Goal: Task Accomplishment & Management: Manage account settings

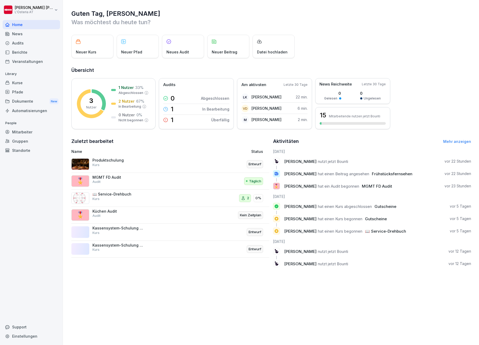
click at [120, 196] on div "📖 Service-Drehbuch Kurs" at bounding box center [118, 196] width 53 height 9
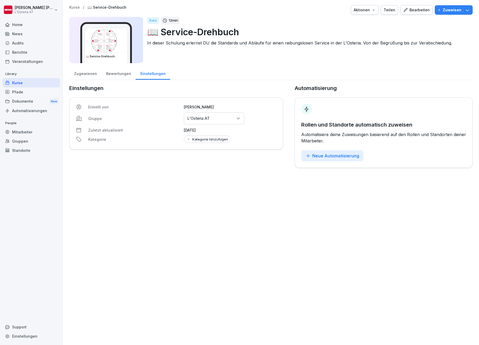
click at [122, 44] on img at bounding box center [106, 40] width 40 height 23
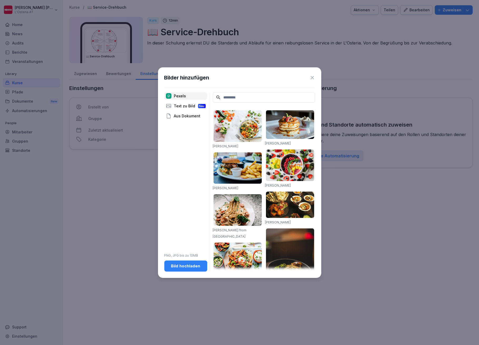
click at [313, 78] on icon at bounding box center [311, 77] width 5 height 5
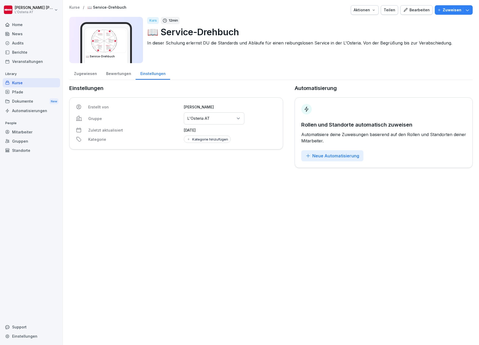
click at [26, 83] on div "Kurse" at bounding box center [31, 82] width 57 height 9
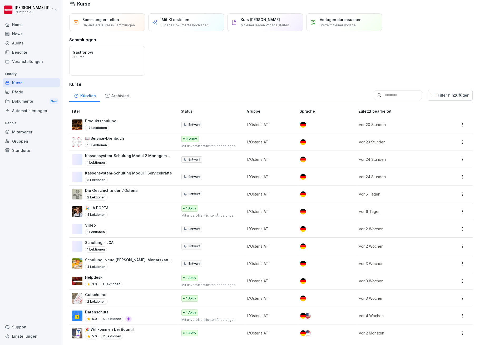
scroll to position [12, 0]
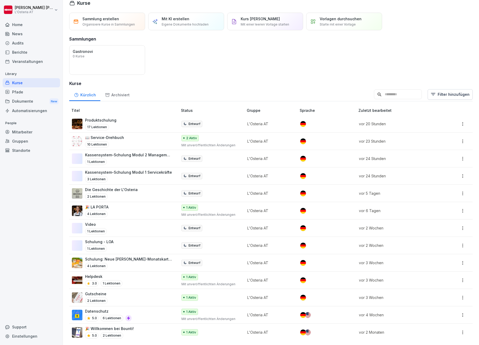
click at [129, 169] on p "Kassensystem-Schulung Modul 1 Servicekräfte" at bounding box center [128, 172] width 87 height 6
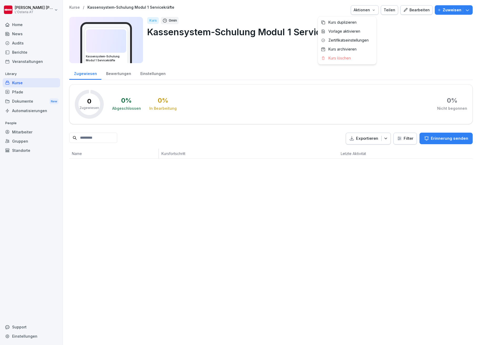
click at [369, 13] on button "Aktionen" at bounding box center [364, 9] width 28 height 9
click at [17, 83] on div "Kurse" at bounding box center [31, 82] width 57 height 9
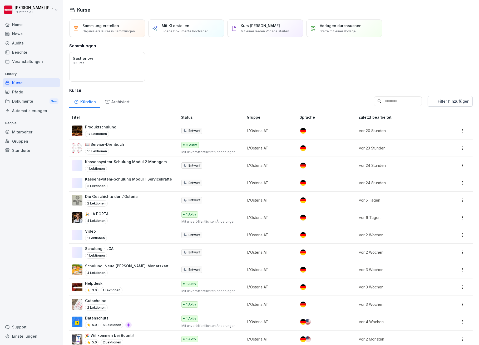
scroll to position [12, 0]
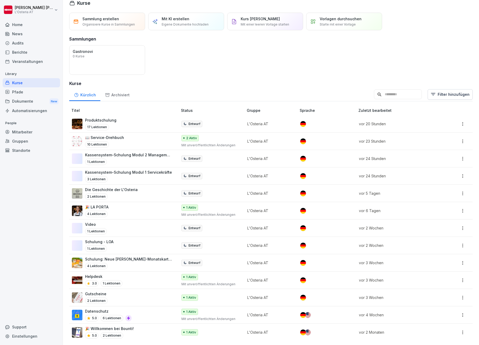
click at [130, 291] on div "Gutscheine 2 Lektionen" at bounding box center [122, 297] width 100 height 13
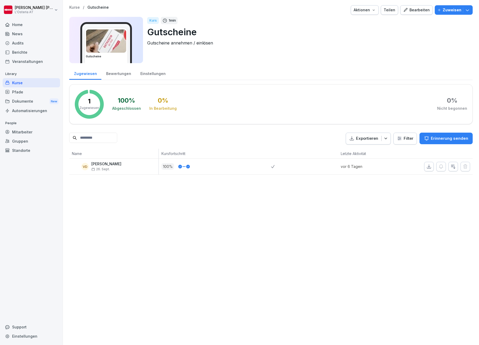
click at [77, 8] on p "Kurse" at bounding box center [74, 7] width 11 height 4
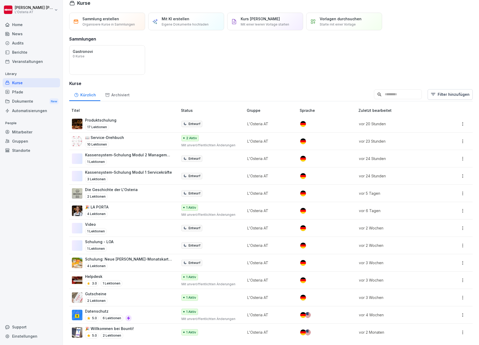
scroll to position [12, 0]
click at [127, 169] on p "Kassensystem-Schulung Modul 1 Servicekräfte" at bounding box center [128, 172] width 87 height 6
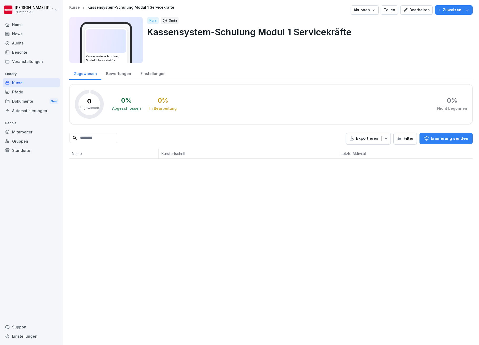
click at [413, 11] on div "Bearbeiten" at bounding box center [416, 10] width 27 height 6
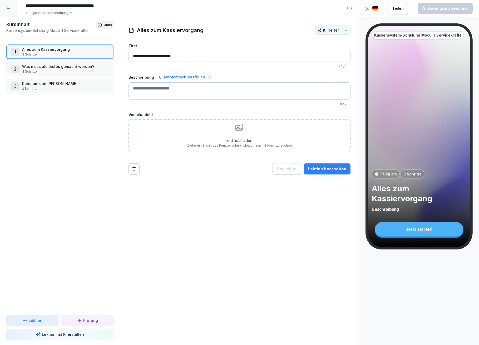
click at [352, 9] on icon "button" at bounding box center [348, 8] width 5 height 5
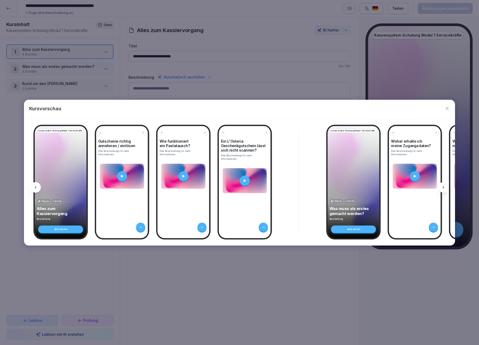
click at [50, 171] on div "Kassensystem-Schulung Modul 1 Servicekräfte Fällig am 3 Schritte Alles zum Kass…" at bounding box center [61, 182] width 52 height 112
click at [448, 109] on icon "button" at bounding box center [446, 108] width 5 height 5
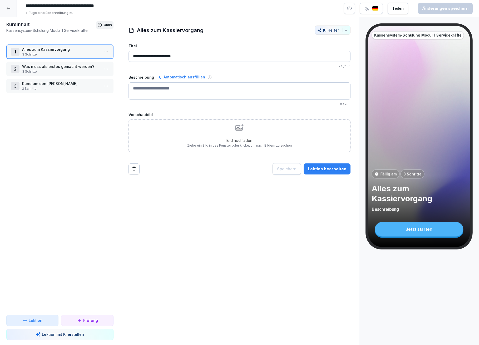
click at [56, 69] on p "3 Schritte" at bounding box center [61, 71] width 78 height 5
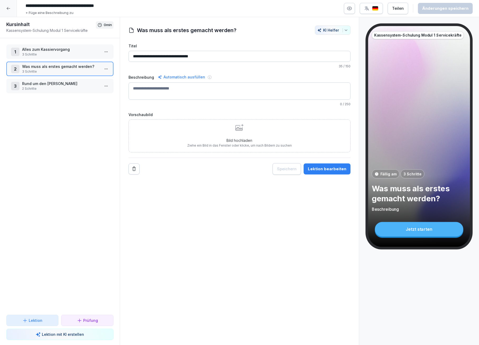
click at [59, 57] on div "1 Alles zum Kassiervorgang 3 Schritte" at bounding box center [59, 51] width 107 height 14
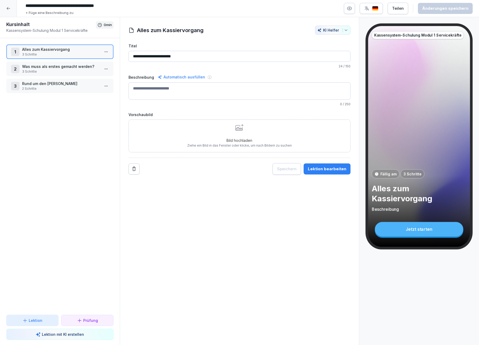
click at [60, 84] on p "Rund um den [PERSON_NAME]" at bounding box center [61, 84] width 78 height 6
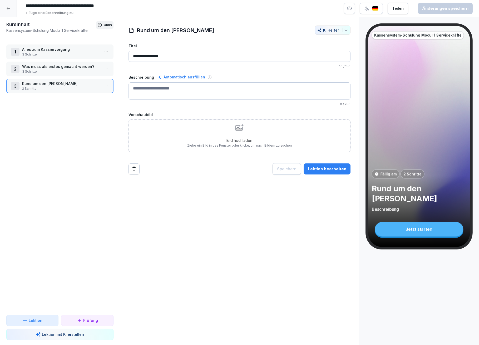
click at [61, 69] on p "3 Schritte" at bounding box center [61, 71] width 78 height 5
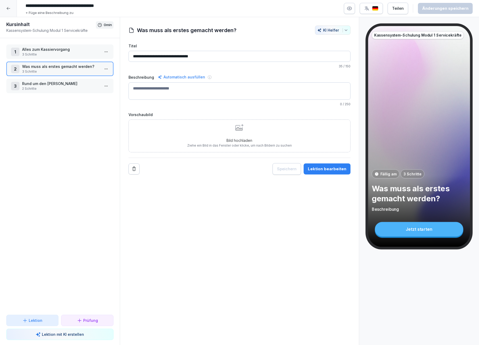
click at [62, 53] on p "3 Schritte" at bounding box center [61, 54] width 78 height 5
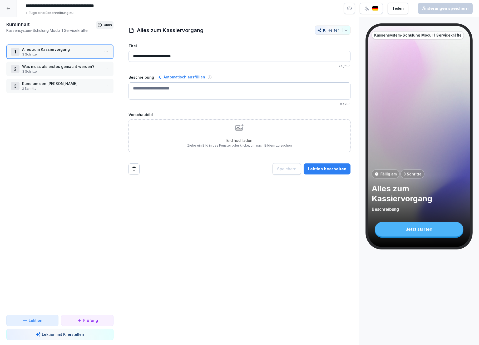
click at [7, 5] on div at bounding box center [8, 8] width 17 height 17
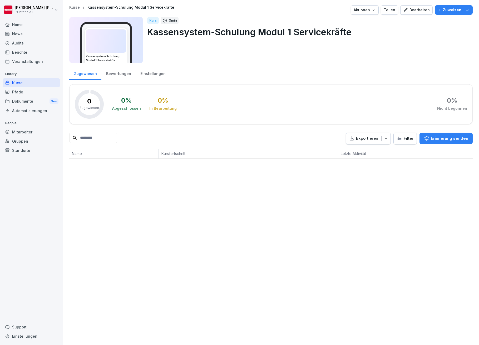
click at [371, 12] on icon "button" at bounding box center [373, 10] width 4 height 4
click at [404, 47] on html "Lydia Kellermayer L'Osteria AT Home News Audits Berichte Veranstaltungen Librar…" at bounding box center [239, 172] width 479 height 345
click at [153, 74] on div "Einstellungen" at bounding box center [152, 72] width 34 height 13
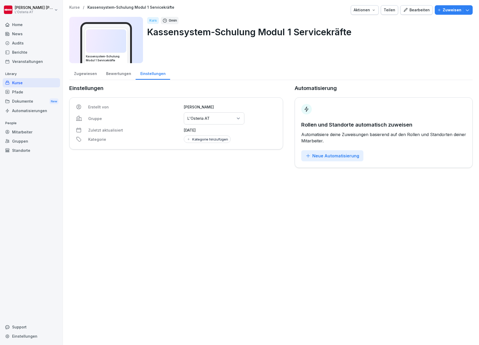
click at [18, 82] on div "Kurse" at bounding box center [31, 82] width 57 height 9
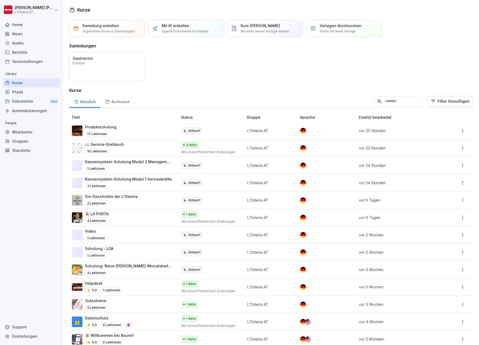
click at [121, 161] on p "Kassensystem-Schulung Modul 2 Management" at bounding box center [128, 162] width 87 height 6
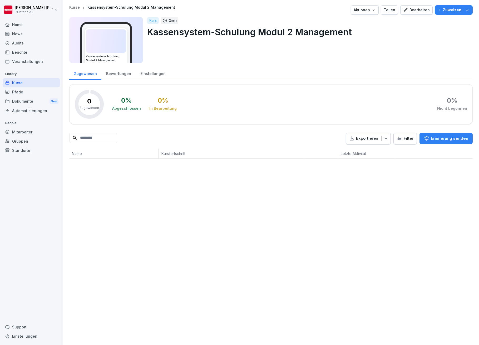
click at [18, 81] on div "Kurse" at bounding box center [31, 82] width 57 height 9
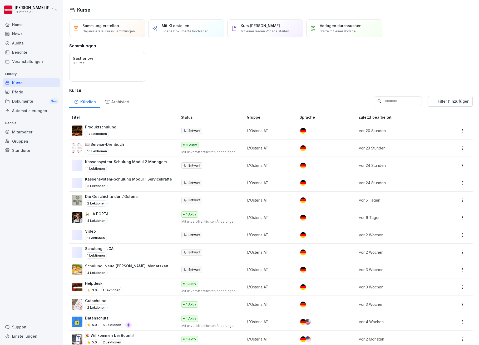
scroll to position [12, 0]
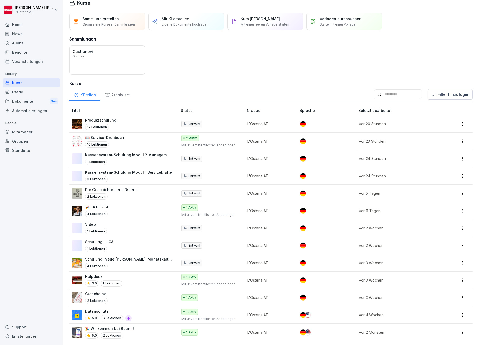
click at [135, 137] on div "📖 Service-Drehbuch 10 Lektionen" at bounding box center [122, 141] width 100 height 13
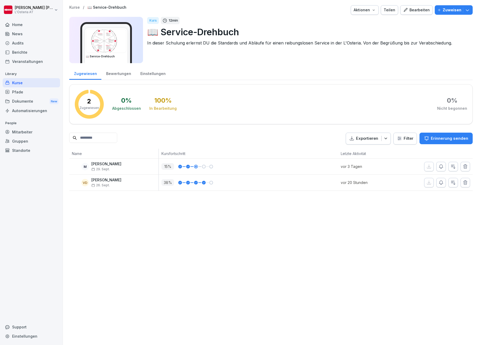
click at [30, 83] on div "Kurse" at bounding box center [31, 82] width 57 height 9
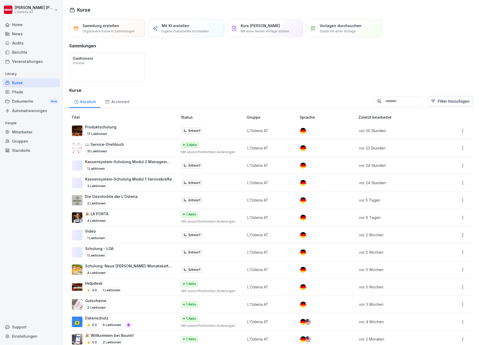
click at [123, 100] on div "Archiviert" at bounding box center [117, 100] width 34 height 13
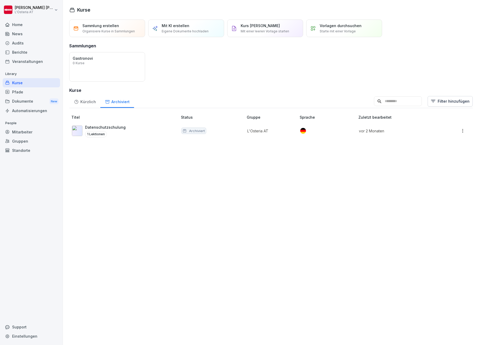
click at [86, 102] on div "Kürzlich" at bounding box center [84, 100] width 31 height 13
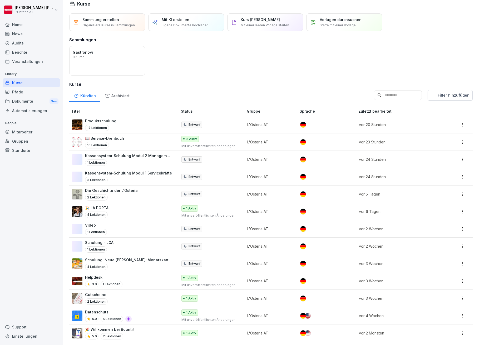
scroll to position [12, 0]
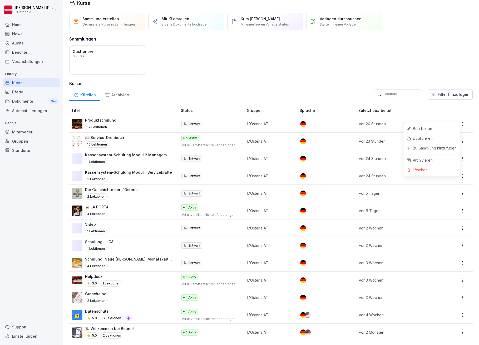
click at [459, 120] on html "Lydia Kellermayer L'Osteria AT Home News Audits Berichte Veranstaltungen Librar…" at bounding box center [239, 172] width 479 height 345
click at [457, 117] on html "Lydia Kellermayer L'Osteria AT Home News Audits Berichte Veranstaltungen Librar…" at bounding box center [239, 172] width 479 height 345
click at [20, 24] on div "Home" at bounding box center [31, 24] width 57 height 9
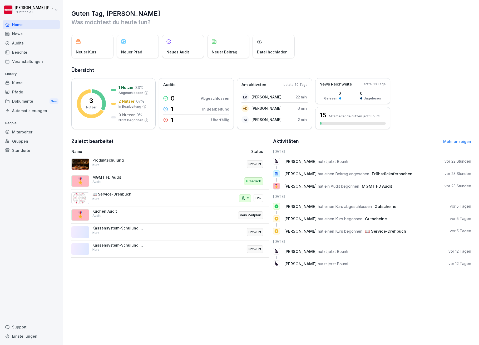
click at [26, 81] on div "Kurse" at bounding box center [31, 82] width 57 height 9
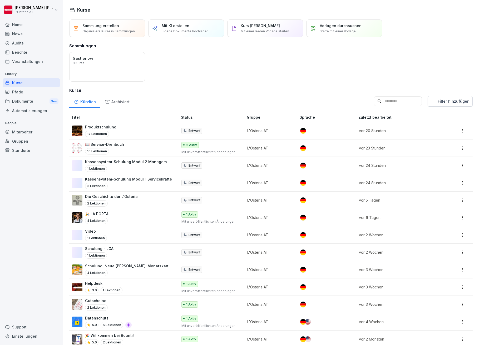
click at [112, 143] on p "📖 Service-Drehbuch" at bounding box center [104, 145] width 39 height 6
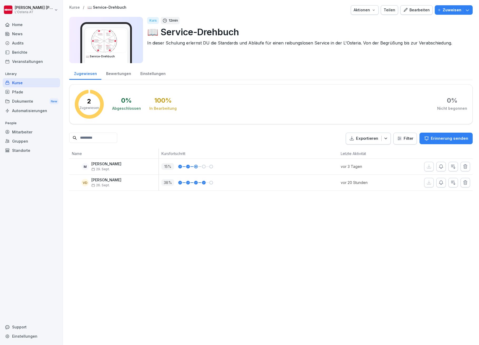
click at [356, 11] on div "Aktionen" at bounding box center [364, 10] width 22 height 6
click at [33, 81] on div "Kurse" at bounding box center [31, 82] width 57 height 9
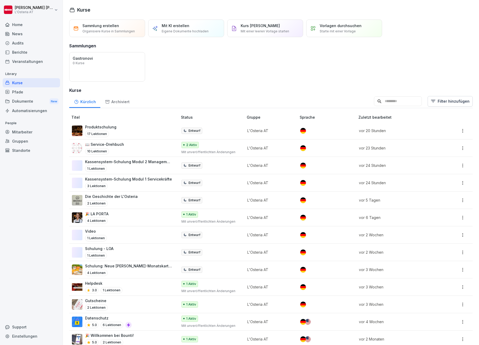
scroll to position [12, 0]
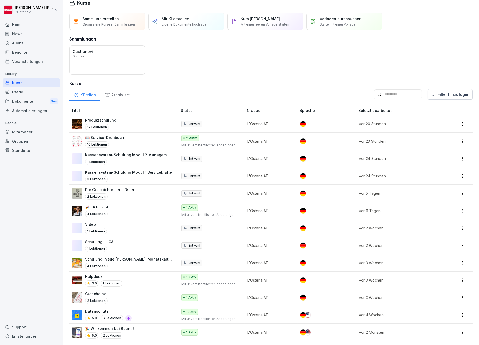
click at [131, 187] on p "Die Geschichte der L'Osteria" at bounding box center [111, 190] width 53 height 6
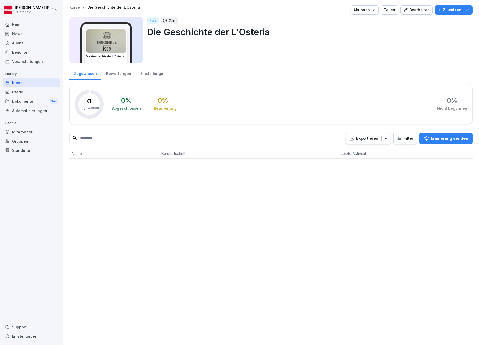
click at [25, 81] on div "Kurse" at bounding box center [31, 82] width 57 height 9
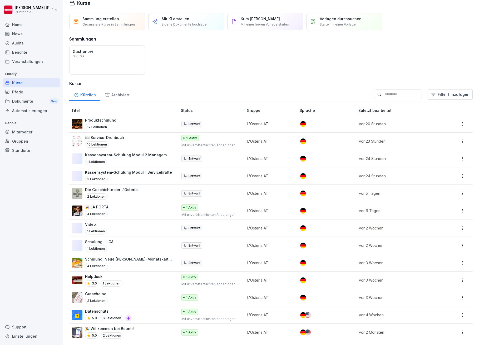
scroll to position [12, 0]
click at [102, 176] on p "3 Lektionen" at bounding box center [96, 179] width 23 height 6
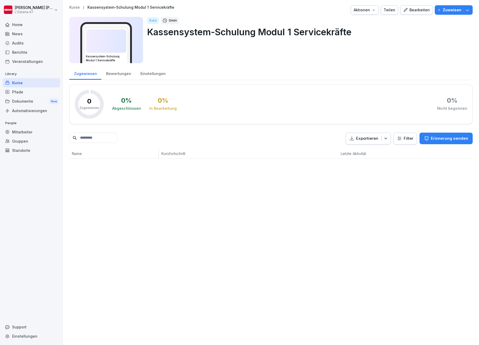
click at [417, 12] on div "Bearbeiten" at bounding box center [416, 10] width 27 height 6
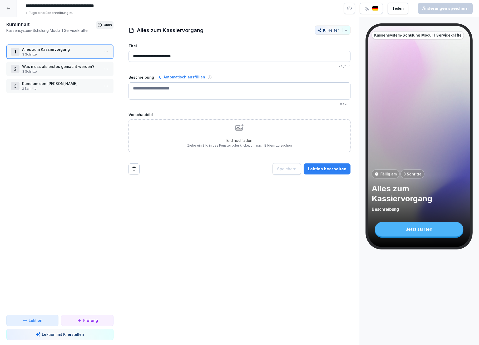
click at [48, 51] on p "Alles zum Kassiervorgang" at bounding box center [61, 50] width 78 height 6
click at [44, 68] on p "Was muss als erstes gemacht werden?" at bounding box center [61, 67] width 78 height 6
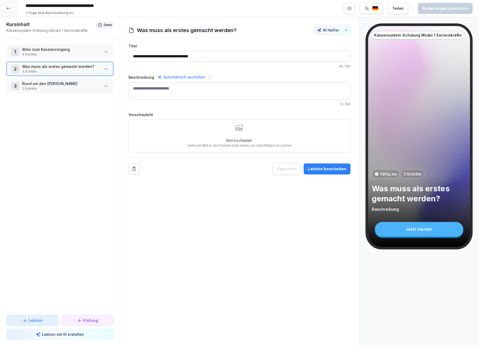
click at [42, 83] on p "Rund um den [PERSON_NAME]" at bounding box center [61, 84] width 78 height 6
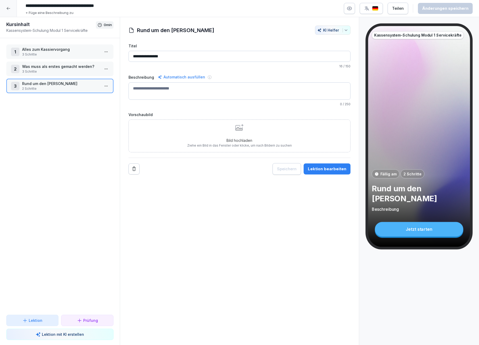
click at [9, 6] on icon at bounding box center [8, 8] width 4 height 4
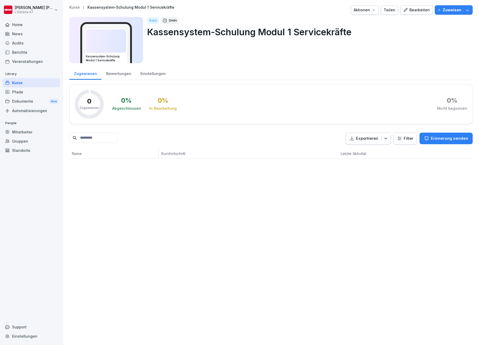
click at [21, 90] on div "Pfade" at bounding box center [31, 91] width 57 height 9
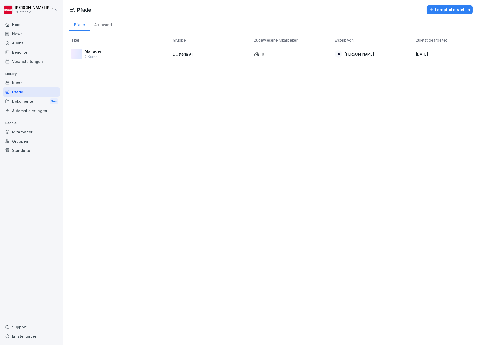
click at [98, 50] on p "Manager" at bounding box center [92, 51] width 17 height 6
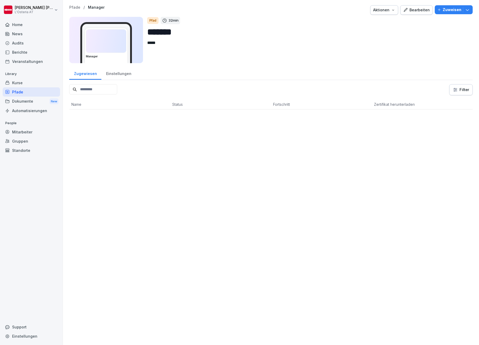
click at [113, 72] on div "Einstellungen" at bounding box center [118, 72] width 34 height 13
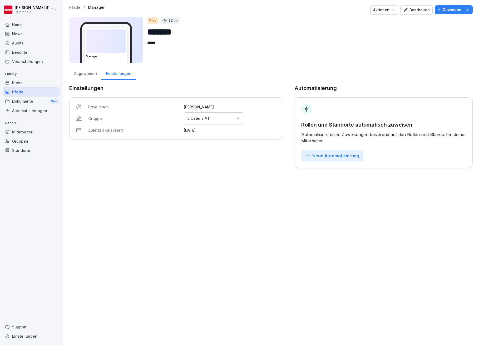
click at [88, 73] on div "Zugewiesen" at bounding box center [85, 72] width 32 height 13
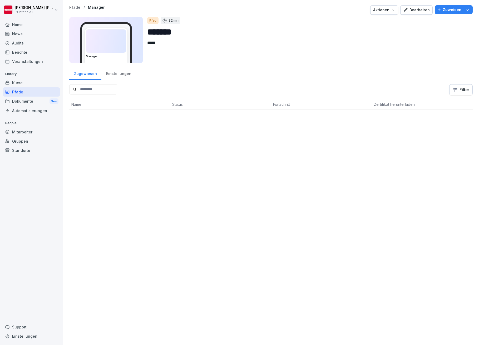
click at [407, 12] on div "Bearbeiten" at bounding box center [416, 10] width 27 height 6
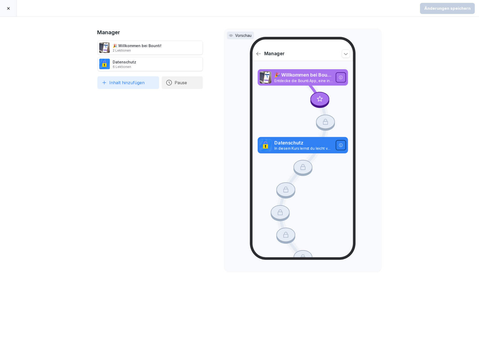
click at [7, 8] on icon at bounding box center [8, 8] width 4 height 4
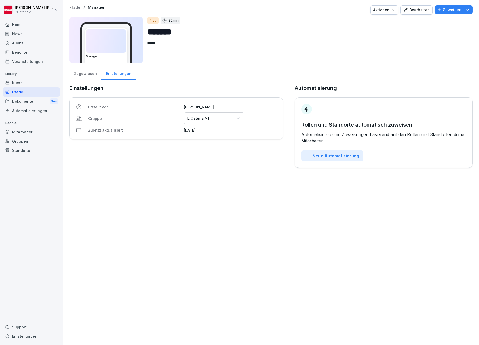
click at [71, 7] on p "Pfade" at bounding box center [74, 7] width 11 height 4
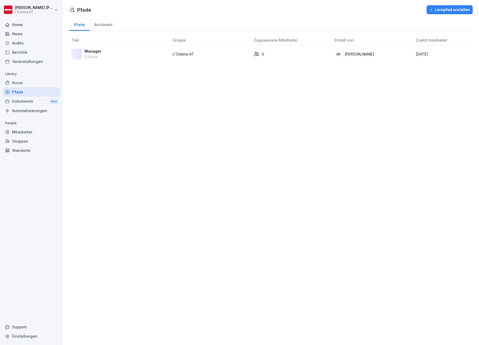
click at [445, 10] on div "Lernpfad erstellen" at bounding box center [449, 10] width 41 height 6
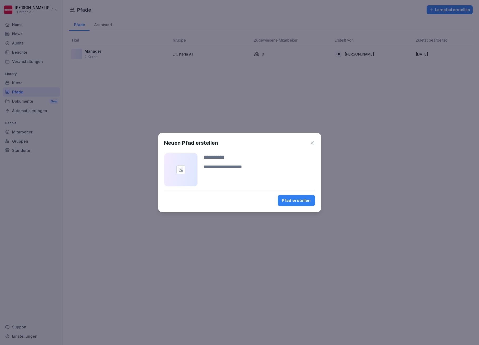
click at [293, 199] on div "Pfad erstellen" at bounding box center [296, 201] width 29 height 6
type input "*"
click at [312, 142] on icon "button" at bounding box center [311, 142] width 5 height 5
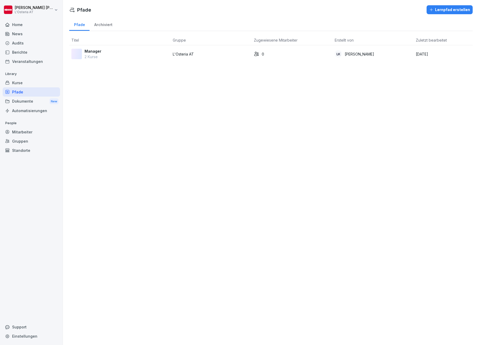
click at [22, 100] on div "Dokumente New" at bounding box center [31, 102] width 57 height 10
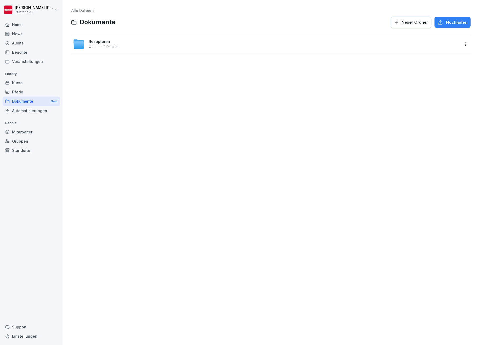
click at [97, 42] on span "Rezepturen" at bounding box center [99, 41] width 21 height 4
click at [97, 42] on span "Archiv" at bounding box center [94, 41] width 11 height 4
click at [20, 81] on div "Kurse" at bounding box center [31, 82] width 57 height 9
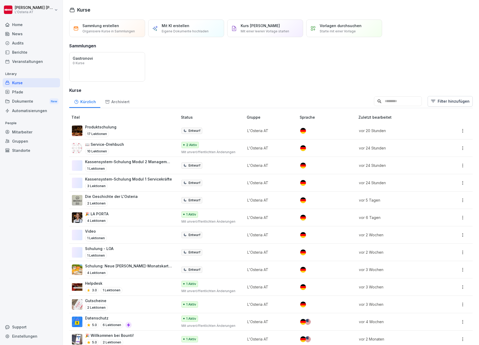
click at [243, 62] on div "Öffnen Gastronovi 0 Kurse" at bounding box center [270, 66] width 403 height 29
